Goal: Find specific page/section: Find specific page/section

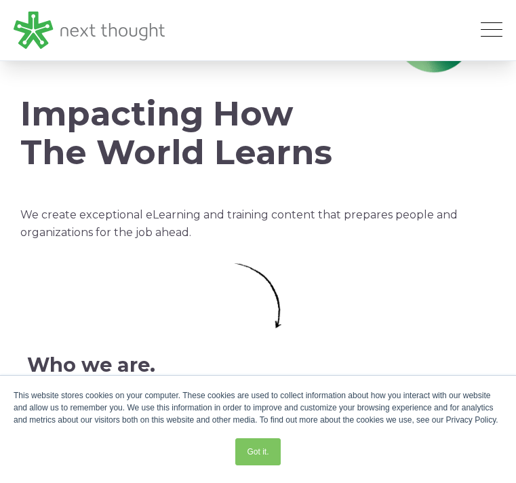
scroll to position [400, 0]
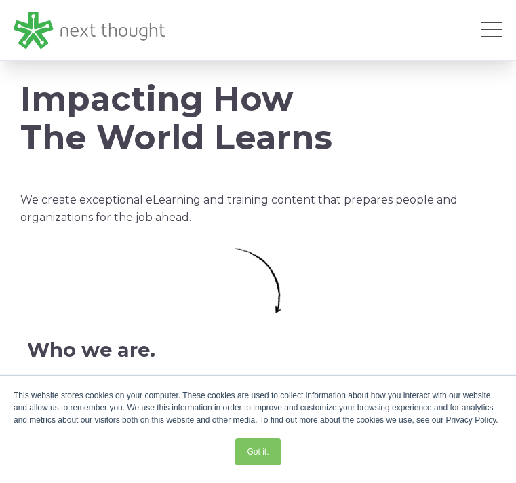
click at [496, 33] on span "Open Mobile Menu" at bounding box center [492, 30] width 22 height 16
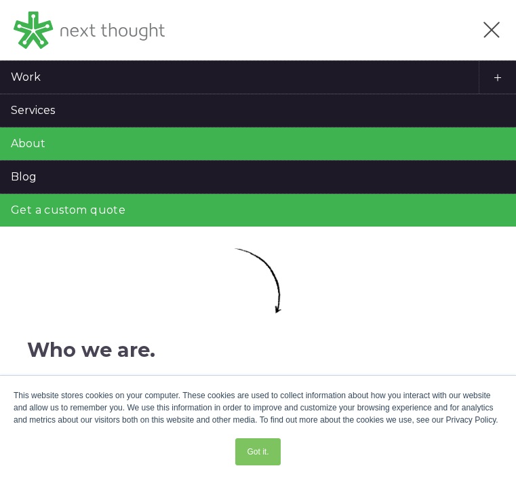
click at [490, 35] on span "Open Mobile Menu" at bounding box center [492, 30] width 22 height 16
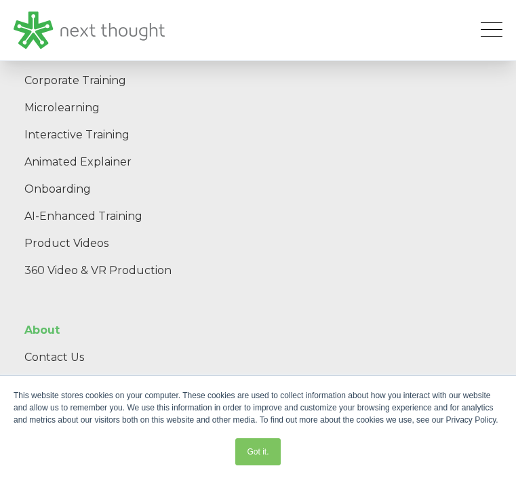
scroll to position [4351, 0]
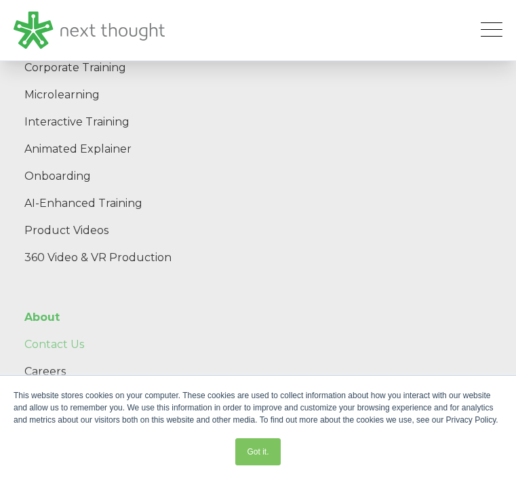
click at [67, 333] on link "Contact Us" at bounding box center [258, 344] width 489 height 27
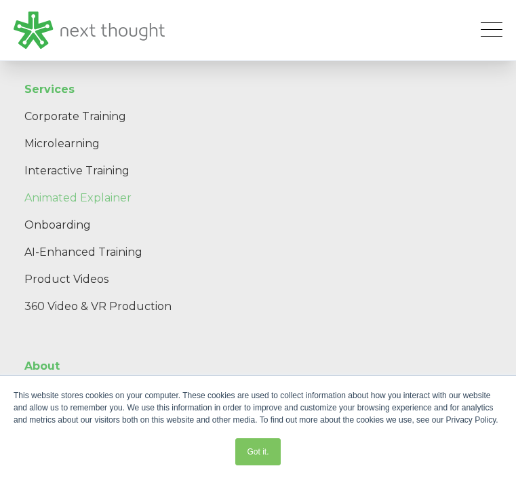
scroll to position [2125, 0]
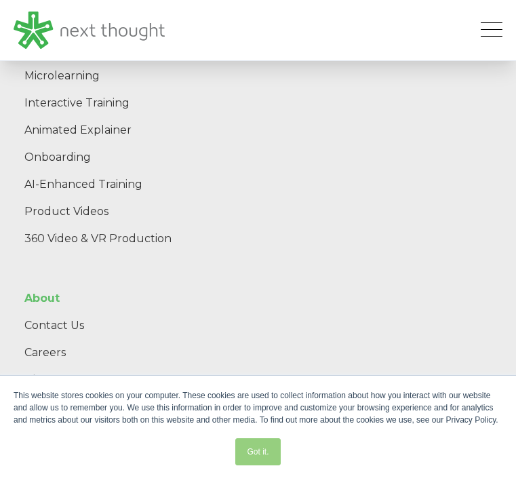
click at [268, 453] on link "Got it." at bounding box center [257, 451] width 45 height 27
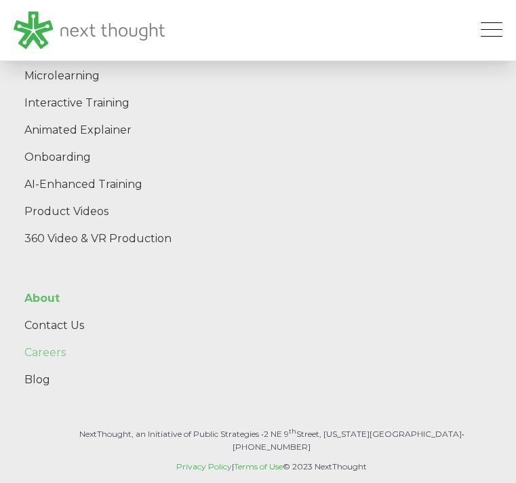
click at [46, 356] on link "Careers" at bounding box center [258, 352] width 489 height 27
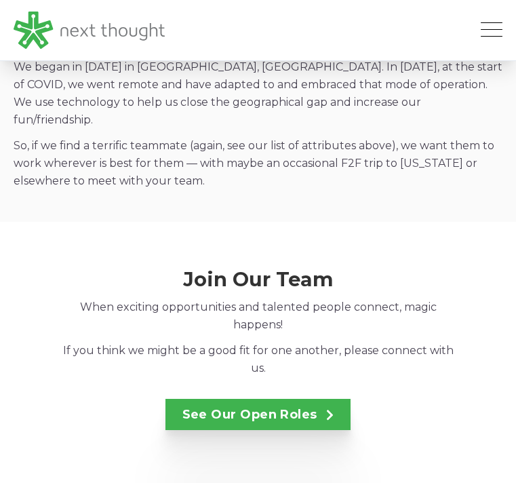
scroll to position [4606, 0]
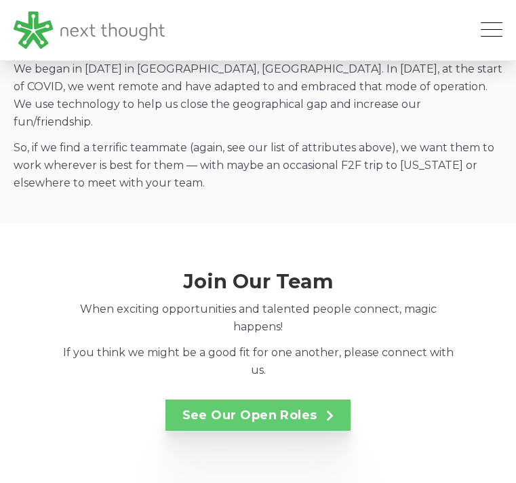
click at [238, 407] on link "See Our Open Roles" at bounding box center [258, 414] width 186 height 31
